Goal: Task Accomplishment & Management: Manage account settings

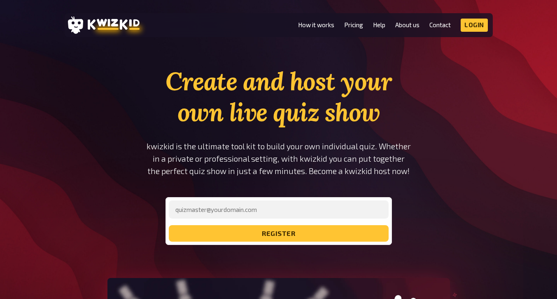
click at [444, 29] on li "Contact" at bounding box center [440, 25] width 21 height 13
click at [442, 24] on link "Contact" at bounding box center [440, 24] width 21 height 7
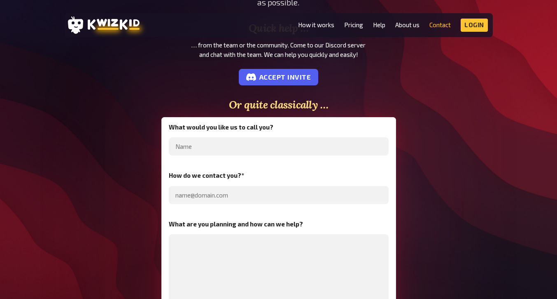
scroll to position [150, 0]
click at [415, 19] on li "About us" at bounding box center [408, 25] width 24 height 13
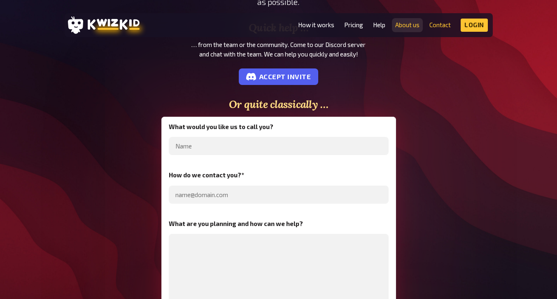
click at [416, 28] on link "About us" at bounding box center [408, 24] width 24 height 7
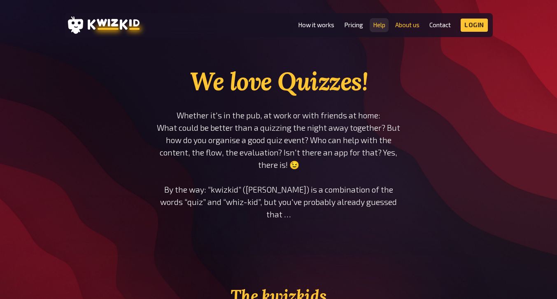
click at [383, 28] on link "Help" at bounding box center [379, 24] width 12 height 7
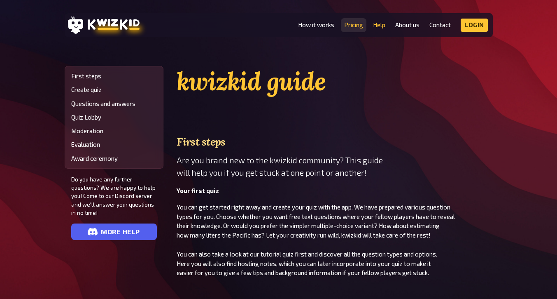
click at [358, 26] on link "Pricing" at bounding box center [353, 24] width 19 height 7
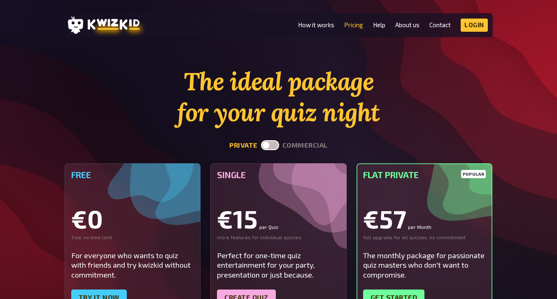
click at [310, 21] on li "How it works" at bounding box center [316, 25] width 36 height 13
click at [311, 23] on link "How it works" at bounding box center [316, 24] width 36 height 7
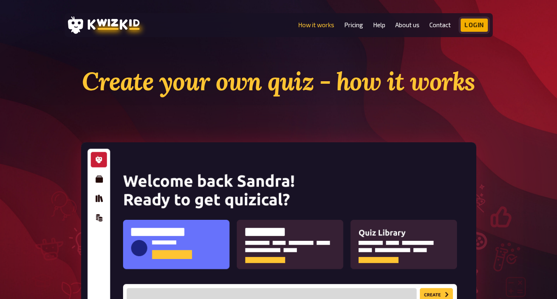
click at [480, 25] on link "Login" at bounding box center [474, 25] width 27 height 13
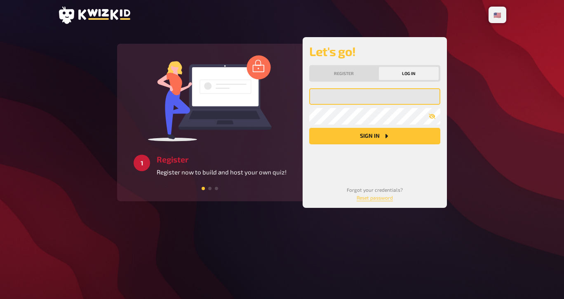
click at [349, 99] on input "email" at bounding box center [374, 96] width 131 height 16
click at [309, 128] on button "Sign in" at bounding box center [374, 136] width 131 height 16
click at [413, 97] on input "henriette.hepfer.s" at bounding box center [374, 96] width 131 height 16
type input "henriette.hepfer.@stud.edubs.ch"
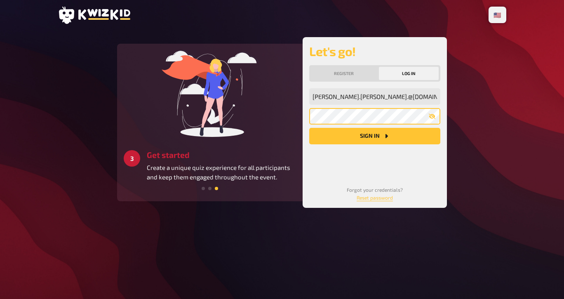
click at [309, 128] on button "Sign in" at bounding box center [374, 136] width 131 height 16
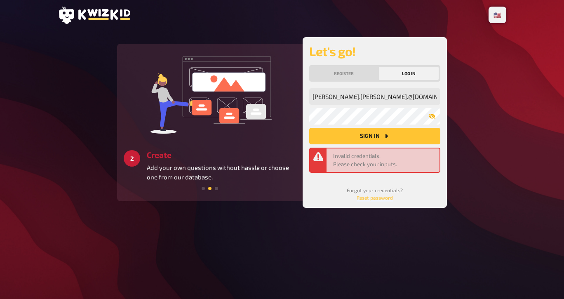
click at [434, 116] on icon "button" at bounding box center [432, 116] width 7 height 5
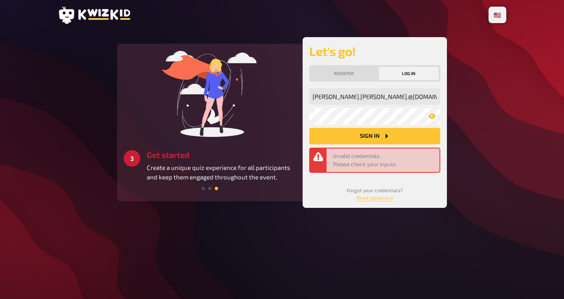
click at [384, 137] on icon "Sign in" at bounding box center [386, 136] width 7 height 7
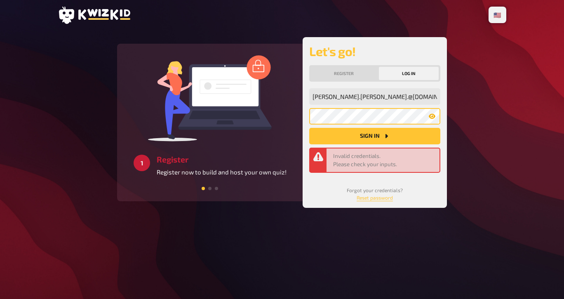
click at [302, 119] on div "Let's go! Register Log in henriette.hepfer.@stud.edubs.ch My email address My p…" at bounding box center [374, 122] width 144 height 171
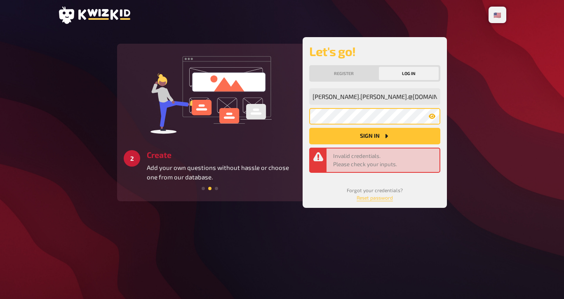
click at [309, 128] on button "Sign in" at bounding box center [374, 136] width 131 height 16
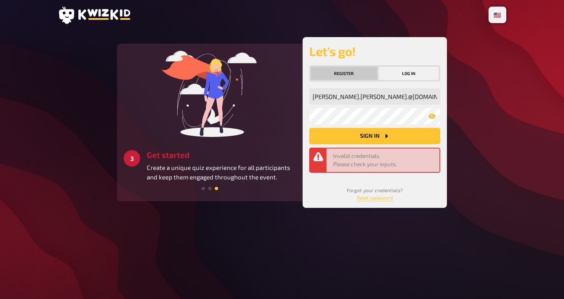
click at [358, 75] on button "Register" at bounding box center [344, 73] width 66 height 13
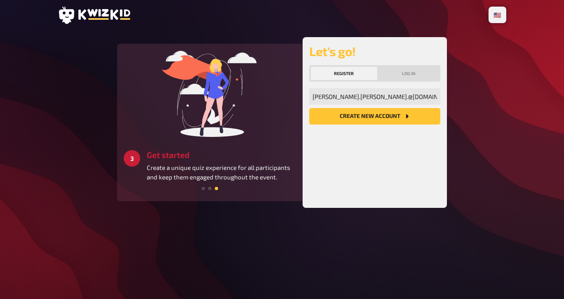
click at [395, 119] on button "Create new account" at bounding box center [374, 116] width 131 height 16
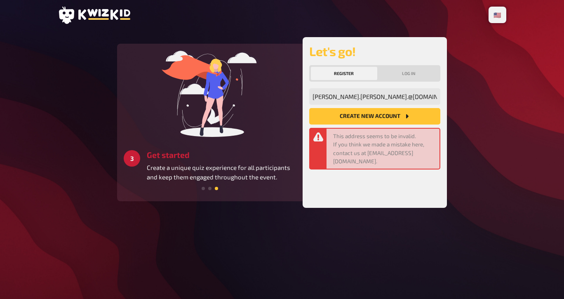
click at [395, 119] on button "Create new account" at bounding box center [374, 116] width 131 height 16
click at [402, 72] on button "Log in" at bounding box center [409, 73] width 60 height 13
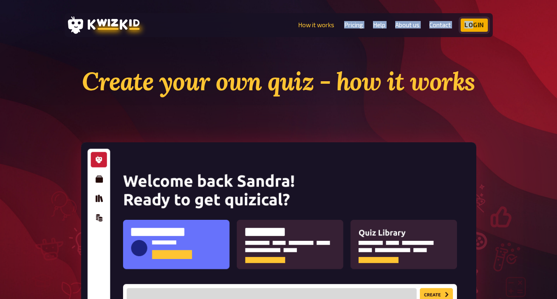
drag, startPoint x: 333, startPoint y: 19, endPoint x: 473, endPoint y: 30, distance: 141.0
click at [473, 30] on ul "How it works Pricing Help About us Contact Imprint Login Discord Instagram" at bounding box center [393, 25] width 190 height 13
click at [473, 30] on link "Login" at bounding box center [474, 25] width 27 height 13
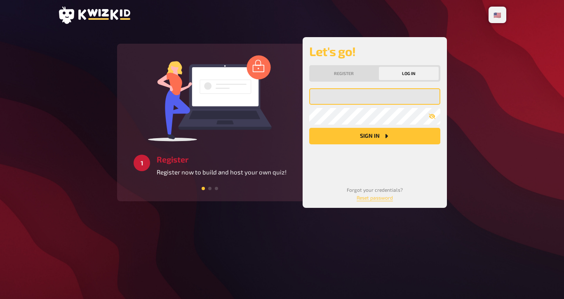
type input "[PERSON_NAME].[PERSON_NAME].@[DOMAIN_NAME]"
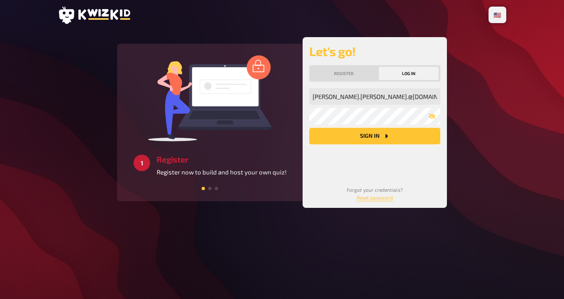
click at [375, 132] on button "Sign in" at bounding box center [374, 136] width 131 height 16
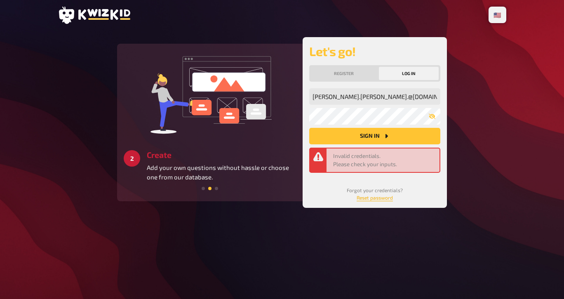
click at [366, 195] on link "Reset password" at bounding box center [374, 197] width 36 height 6
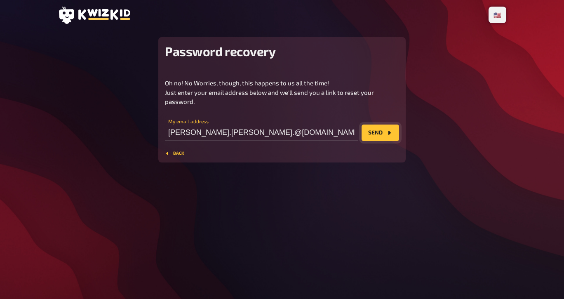
click at [379, 133] on button "Send" at bounding box center [379, 132] width 37 height 16
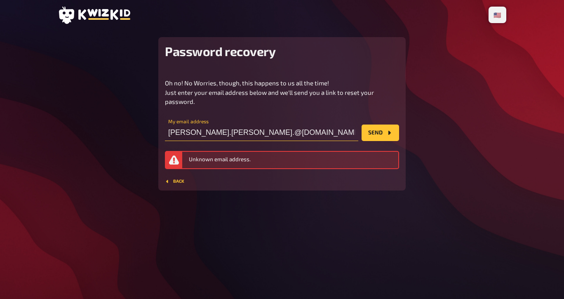
click at [282, 133] on input "henriette.hepfer.@stud.edubs.ch" at bounding box center [261, 132] width 193 height 16
click at [393, 135] on button "Send" at bounding box center [379, 132] width 37 height 16
click at [173, 180] on button "Back" at bounding box center [174, 181] width 19 height 5
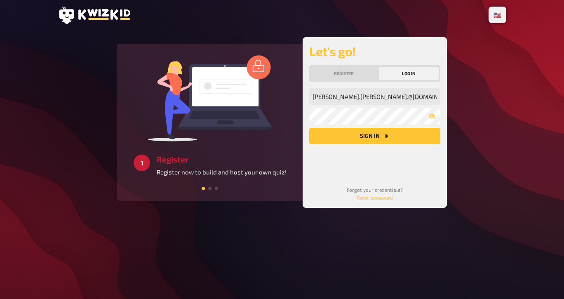
click at [396, 139] on button "Sign in" at bounding box center [374, 136] width 131 height 16
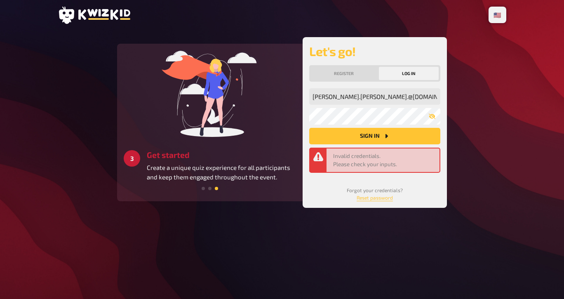
click at [383, 193] on center "Forgot your credentials? Reset password" at bounding box center [374, 194] width 131 height 16
click at [386, 196] on link "Reset password" at bounding box center [374, 197] width 36 height 6
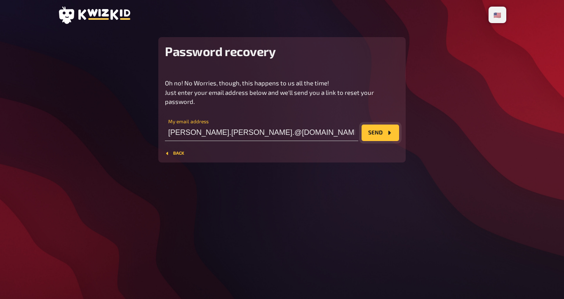
click at [389, 134] on icon "Send" at bounding box center [389, 132] width 7 height 7
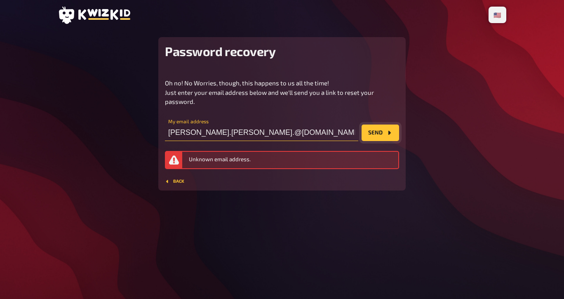
click at [294, 134] on input "henriette.hepfer.@stud.edubs.ch" at bounding box center [261, 132] width 193 height 16
type input "h"
type input "henriette.hepfer@stud.edubs.ch"
click at [361, 124] on button "Send" at bounding box center [379, 132] width 37 height 16
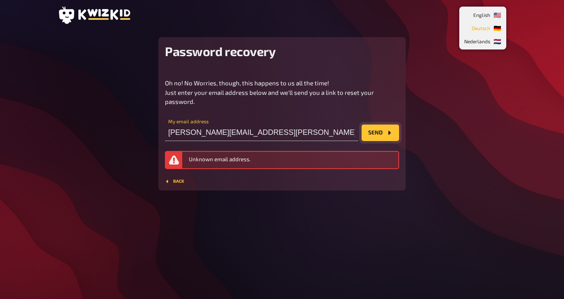
click at [492, 28] on li "🇩🇪 Deutsch" at bounding box center [483, 27] width 44 height 13
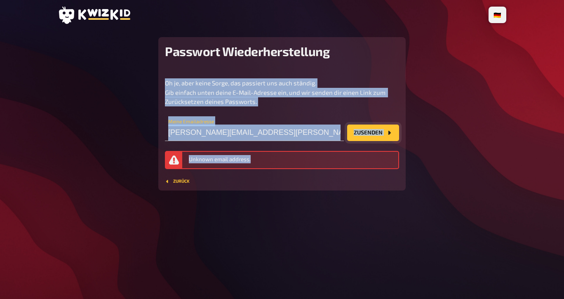
drag, startPoint x: 466, startPoint y: 46, endPoint x: 158, endPoint y: 248, distance: 369.0
click at [158, 248] on div "🇩🇪 Deutsch 🇺🇸 English 🇳🇱 Nederlands Passwort Wiederherstellung Oh je, aber kein…" at bounding box center [281, 149] width 461 height 299
click at [261, 225] on div "🇩🇪 Deutsch 🇺🇸 English 🇳🇱 Nederlands Passwort Wiederherstellung Oh je, aber kein…" at bounding box center [281, 149] width 461 height 299
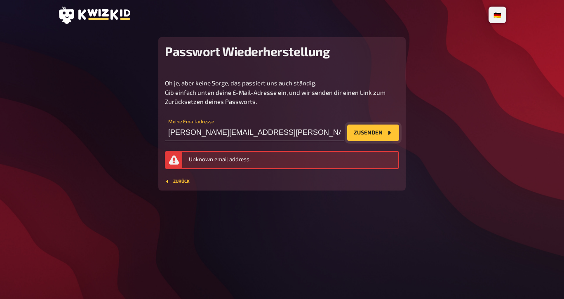
click at [178, 186] on div "Passwort Wiederherstellung Oh je, aber keine Sorge, das passiert uns auch ständ…" at bounding box center [281, 113] width 247 height 153
click at [181, 180] on button "Zurück" at bounding box center [177, 181] width 25 height 5
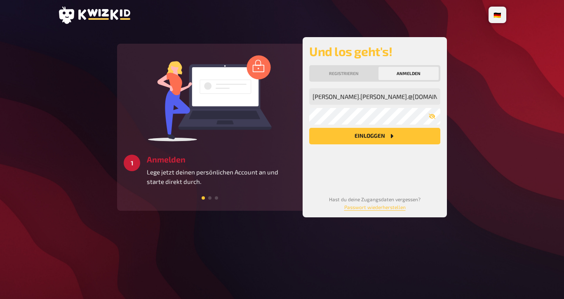
click at [424, 136] on button "Einloggen" at bounding box center [374, 136] width 131 height 16
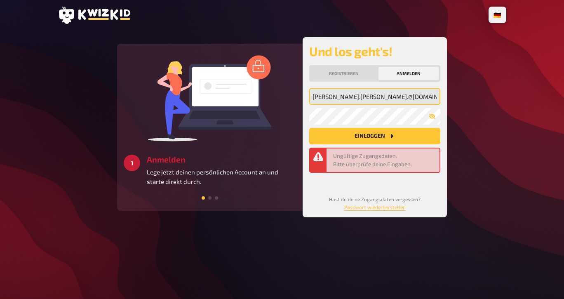
drag, startPoint x: 368, startPoint y: 101, endPoint x: 520, endPoint y: 61, distance: 156.5
click at [520, 61] on div "🇩🇪 Deutsch 🇺🇸 English 🇳🇱 Nederlands 2 Erstellen Erstelle unkompliziert deine ei…" at bounding box center [282, 149] width 564 height 299
click at [413, 96] on input "henriette.hepfer.@stud.edubs.ch" at bounding box center [374, 96] width 131 height 16
click at [359, 97] on input "henriette.hepfer.@stud.edubs.ch" at bounding box center [374, 96] width 131 height 16
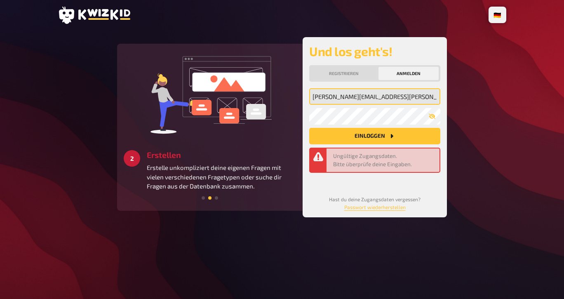
type input "henriette.hepfer@stud.edubs.ch"
click at [309, 128] on button "Einloggen" at bounding box center [374, 136] width 131 height 16
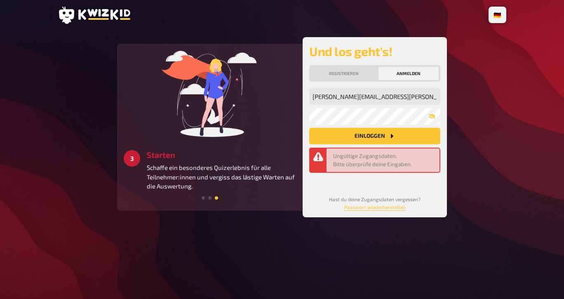
click at [416, 136] on button "Einloggen" at bounding box center [374, 136] width 131 height 16
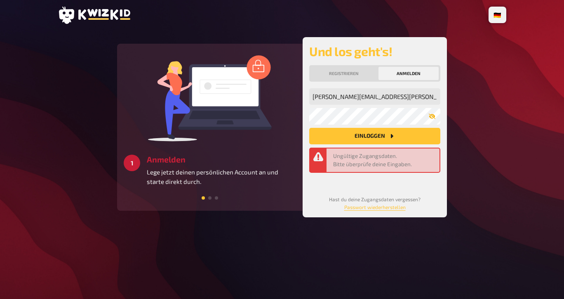
click at [433, 115] on icon "button" at bounding box center [432, 116] width 7 height 5
click at [361, 70] on button "Registrieren" at bounding box center [344, 73] width 66 height 13
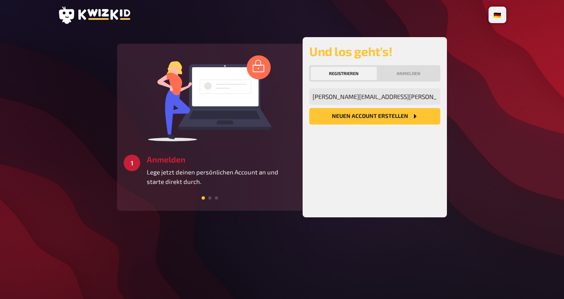
click at [374, 121] on button "Neuen Account Erstellen" at bounding box center [374, 116] width 131 height 16
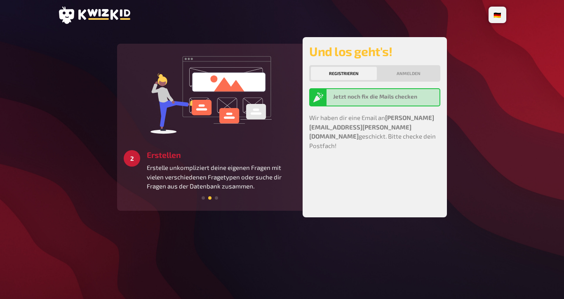
click at [384, 98] on b "Jetzt noch fix die Mails checken" at bounding box center [375, 96] width 84 height 7
click at [419, 96] on div "Jetzt noch fix die Mails checken" at bounding box center [384, 97] width 103 height 10
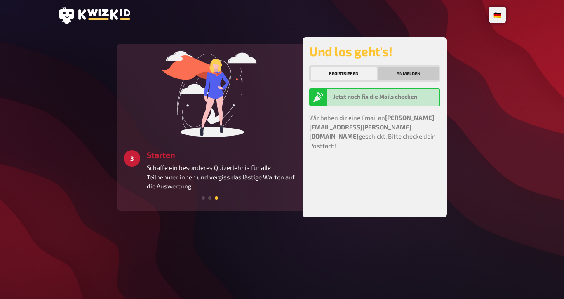
click at [410, 71] on button "Anmelden" at bounding box center [408, 73] width 60 height 13
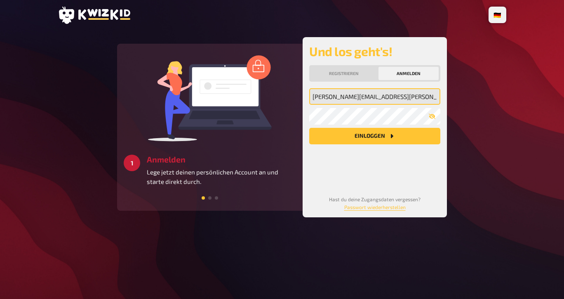
click at [406, 98] on input "henriette.hepfer@stud.edubs.ch" at bounding box center [374, 96] width 131 height 16
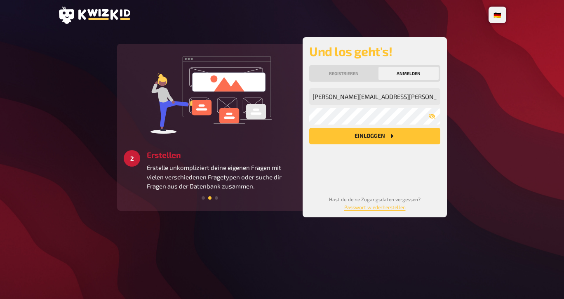
click at [395, 140] on button "Einloggen" at bounding box center [374, 136] width 131 height 16
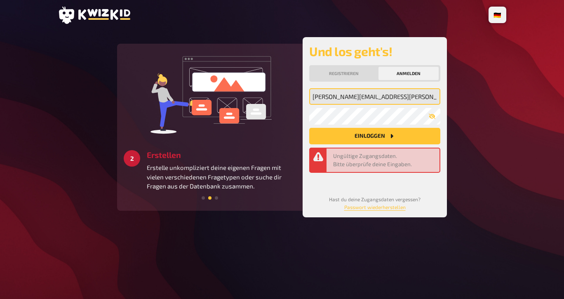
click at [403, 99] on input "henriette.hepfer@stud.edubs.ch" at bounding box center [374, 96] width 131 height 16
type input "h"
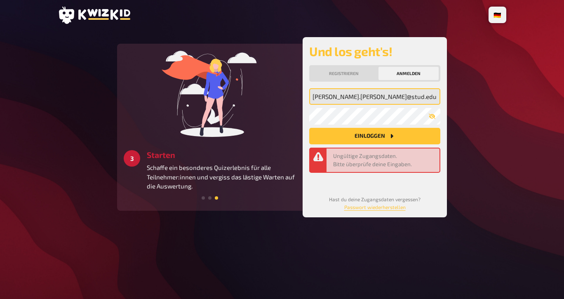
type input "henriette.hepfer@stud.edubs.ch"
click at [309, 128] on button "Einloggen" at bounding box center [374, 136] width 131 height 16
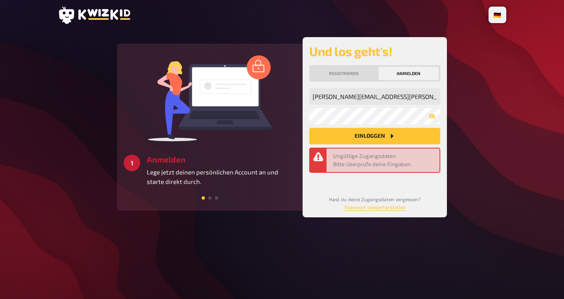
click at [344, 201] on small "Hast du deine Zugangsdaten vergessen? Passwort wiederherstellen" at bounding box center [374, 203] width 91 height 14
click at [386, 212] on div "Und los geht's! Registrieren Anmelden henriette.hepfer@stud.edubs.ch Meine Emai…" at bounding box center [374, 127] width 144 height 180
click at [387, 211] on div "Und los geht's! Registrieren Anmelden henriette.hepfer@stud.edubs.ch Meine Emai…" at bounding box center [374, 127] width 144 height 180
click at [388, 206] on link "Passwort wiederherstellen" at bounding box center [374, 207] width 61 height 6
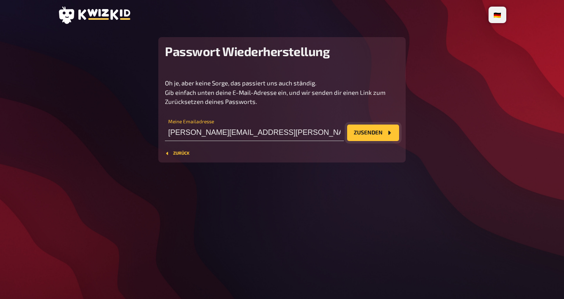
click at [364, 131] on button "Zusenden" at bounding box center [373, 132] width 52 height 16
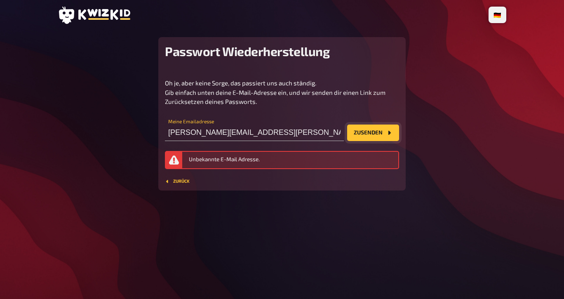
click at [373, 129] on button "Zusenden" at bounding box center [373, 132] width 52 height 16
click at [373, 130] on button "Zusenden" at bounding box center [373, 132] width 52 height 16
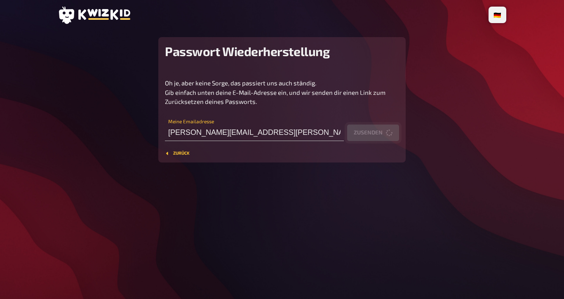
click at [373, 130] on button "Zusenden" at bounding box center [373, 132] width 52 height 16
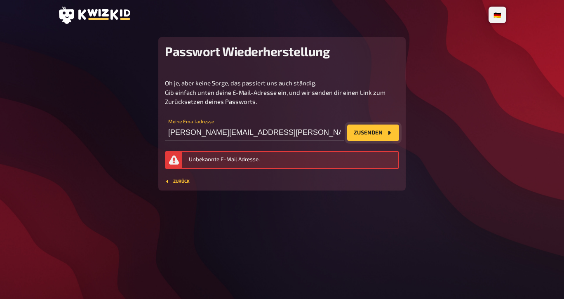
click at [356, 139] on button "Zusenden" at bounding box center [373, 132] width 52 height 16
click at [167, 133] on input "henriette.hepfer@stud.edubs.ch" at bounding box center [254, 132] width 179 height 16
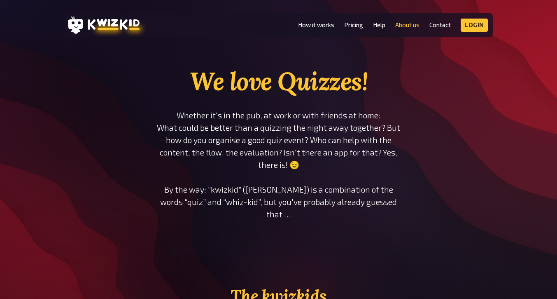
scroll to position [150, 0]
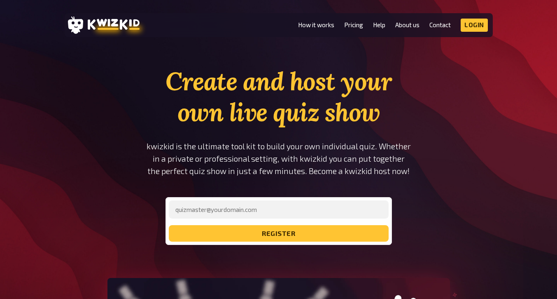
drag, startPoint x: 0, startPoint y: 0, endPoint x: 187, endPoint y: 63, distance: 197.4
